Goal: Use online tool/utility: Use online tool/utility

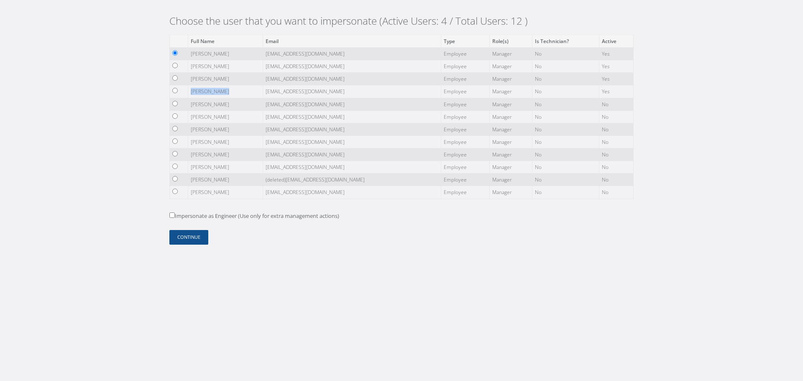
drag, startPoint x: 229, startPoint y: 91, endPoint x: 191, endPoint y: 92, distance: 38.0
click at [191, 92] on td "[PERSON_NAME]" at bounding box center [225, 91] width 75 height 13
drag, startPoint x: 347, startPoint y: 94, endPoint x: 287, endPoint y: 96, distance: 59.8
click at [287, 96] on td "[EMAIL_ADDRESS][DOMAIN_NAME]" at bounding box center [352, 91] width 178 height 13
drag, startPoint x: 351, startPoint y: 80, endPoint x: 278, endPoint y: 80, distance: 72.3
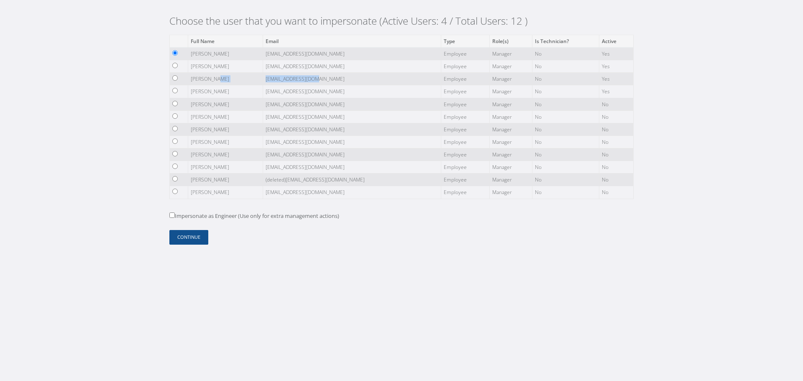
click at [277, 80] on tr "[PERSON_NAME] [EMAIL_ADDRESS][DOMAIN_NAME] Employee Manager No Yes" at bounding box center [402, 79] width 464 height 13
drag, startPoint x: 350, startPoint y: 65, endPoint x: 287, endPoint y: 63, distance: 62.7
click at [276, 65] on tr "[PERSON_NAME] [EMAIL_ADDRESS][DOMAIN_NAME] Employee Manager No Yes" at bounding box center [402, 66] width 464 height 13
drag, startPoint x: 354, startPoint y: 52, endPoint x: 280, endPoint y: 53, distance: 74.0
click at [280, 53] on tr "[PERSON_NAME] [EMAIL_ADDRESS][DOMAIN_NAME] Employee Manager No Yes" at bounding box center [402, 53] width 464 height 13
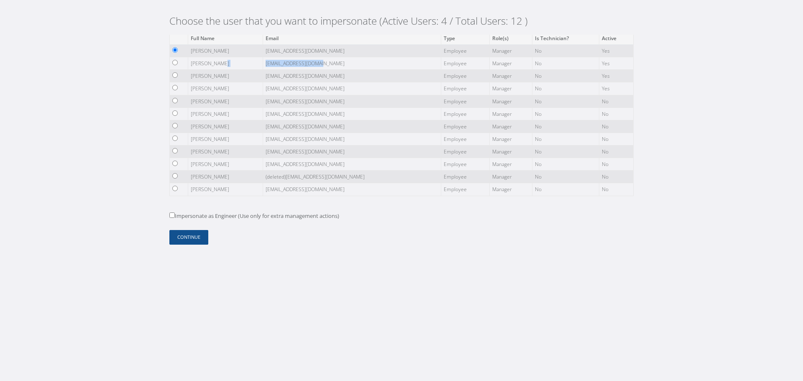
scroll to position [4, 0]
